Goal: Use online tool/utility: Utilize a website feature to perform a specific function

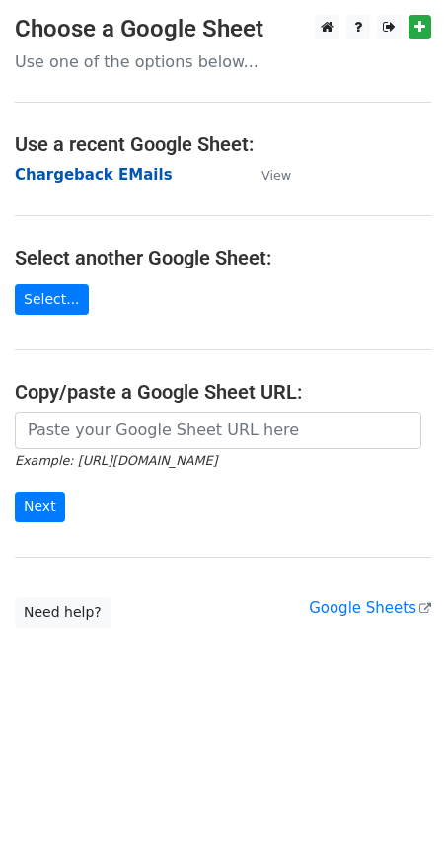
click at [86, 178] on strong "Chargeback EMails" at bounding box center [94, 175] width 158 height 18
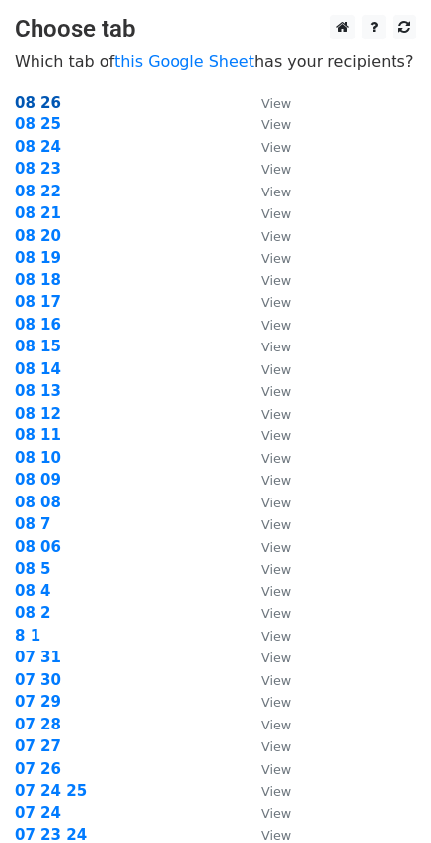
click at [38, 104] on strong "08 26" at bounding box center [38, 103] width 46 height 18
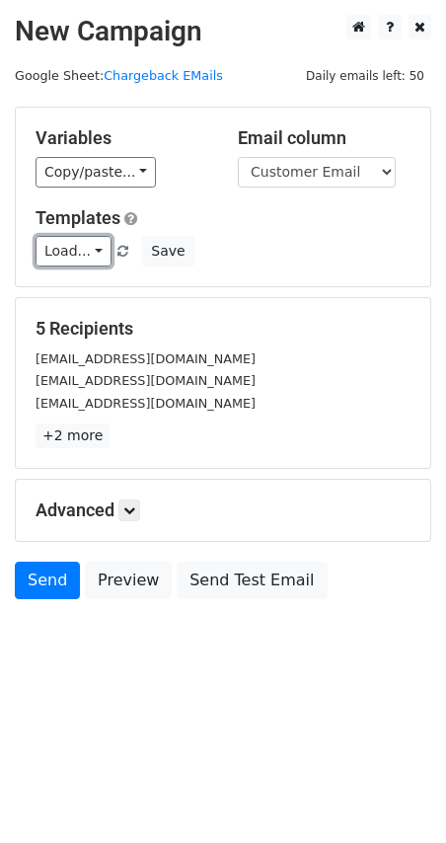
click at [88, 244] on link "Load..." at bounding box center [74, 251] width 76 height 31
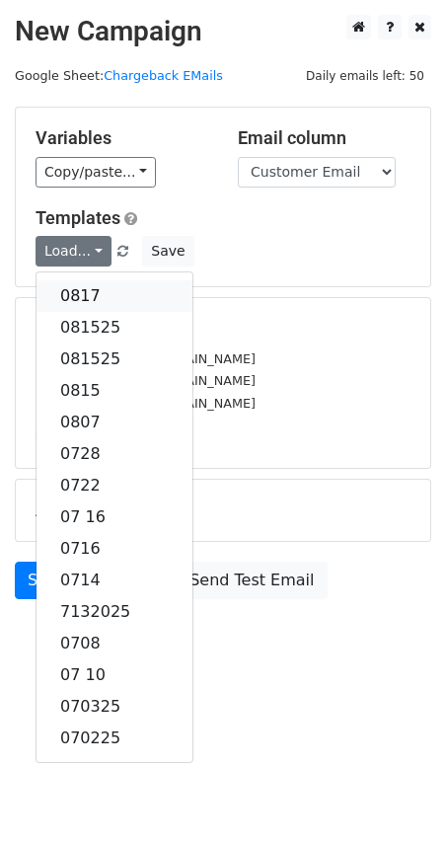
click at [88, 300] on link "0817" at bounding box center [115, 296] width 156 height 32
